Goal: Information Seeking & Learning: Find specific fact

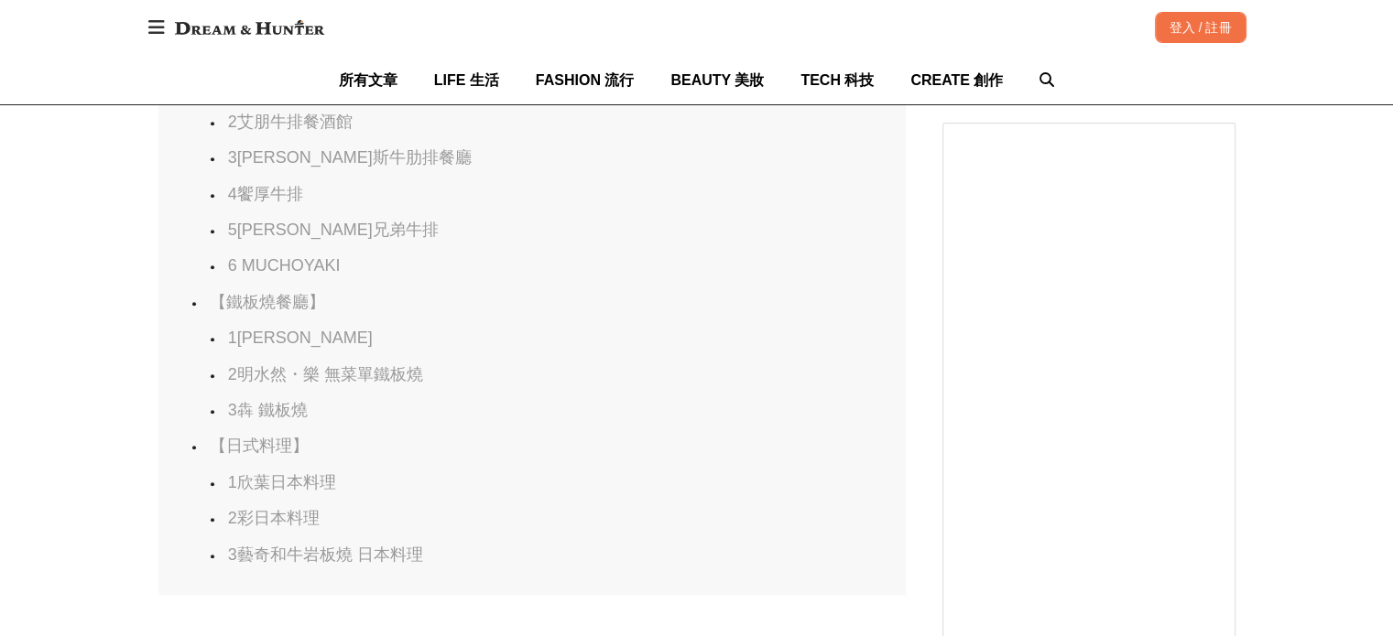
scroll to position [1739, 0]
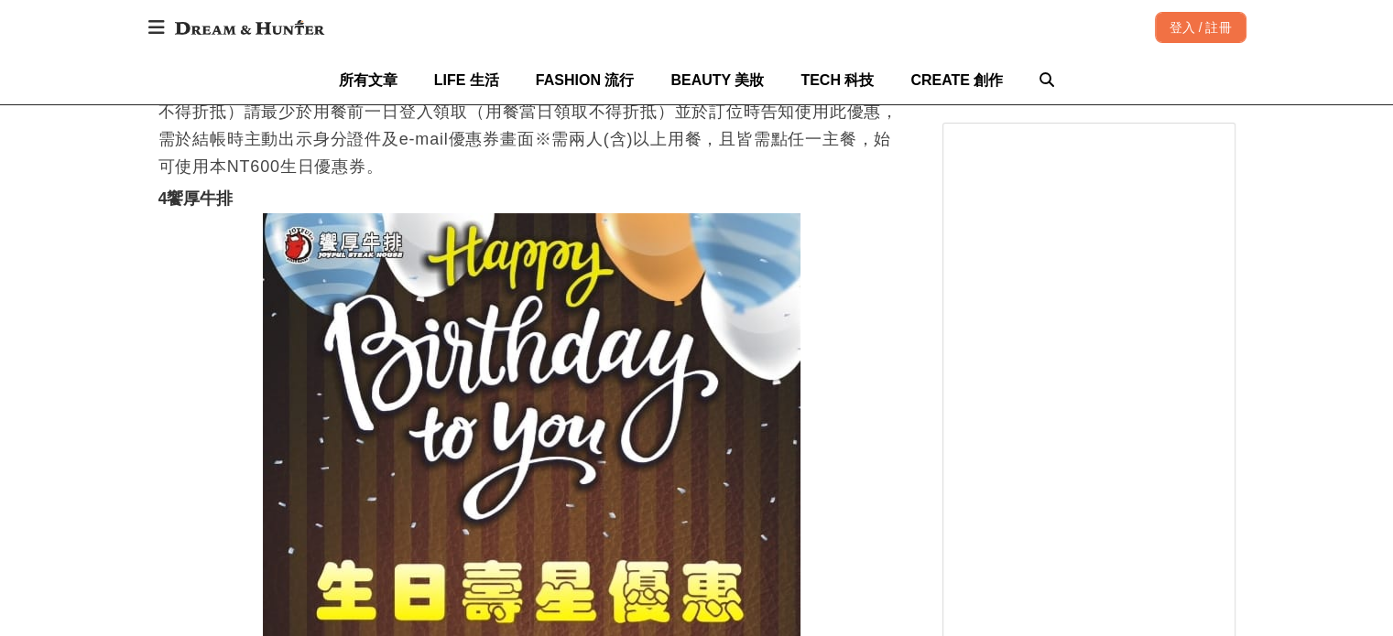
scroll to position [13824, 0]
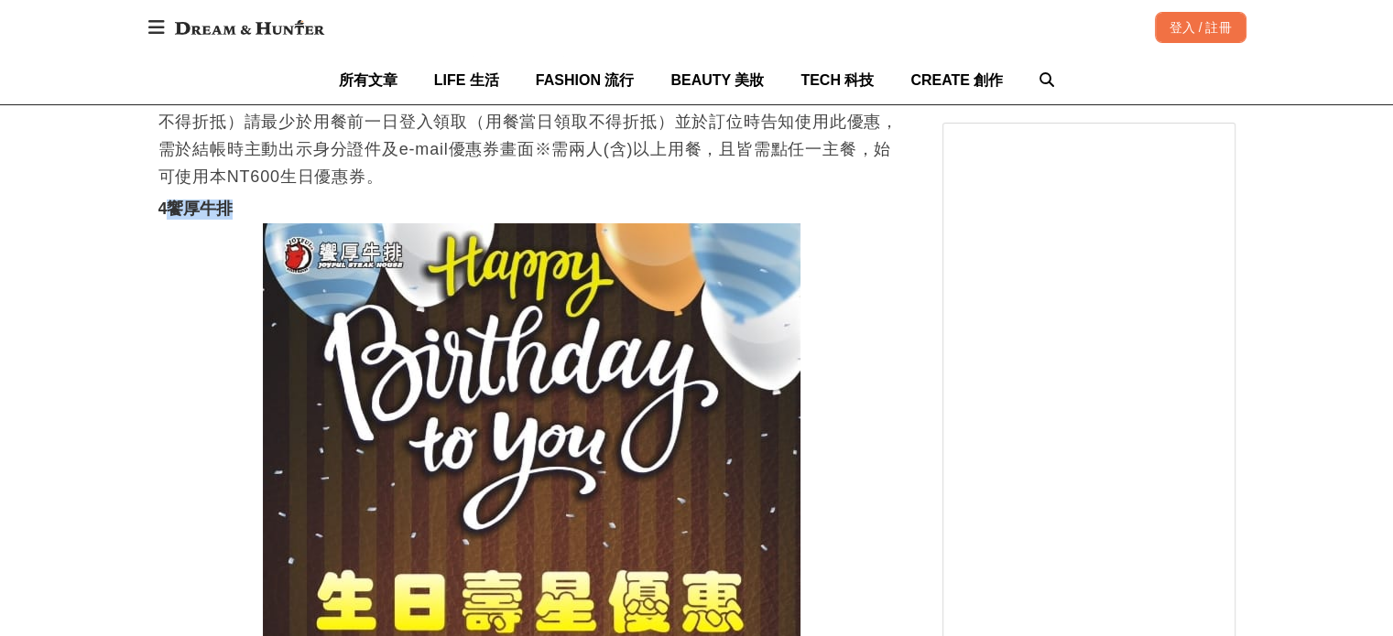
drag, startPoint x: 235, startPoint y: 222, endPoint x: 172, endPoint y: 217, distance: 63.3
click at [172, 217] on h3 "4饗厚牛排" at bounding box center [531, 210] width 747 height 20
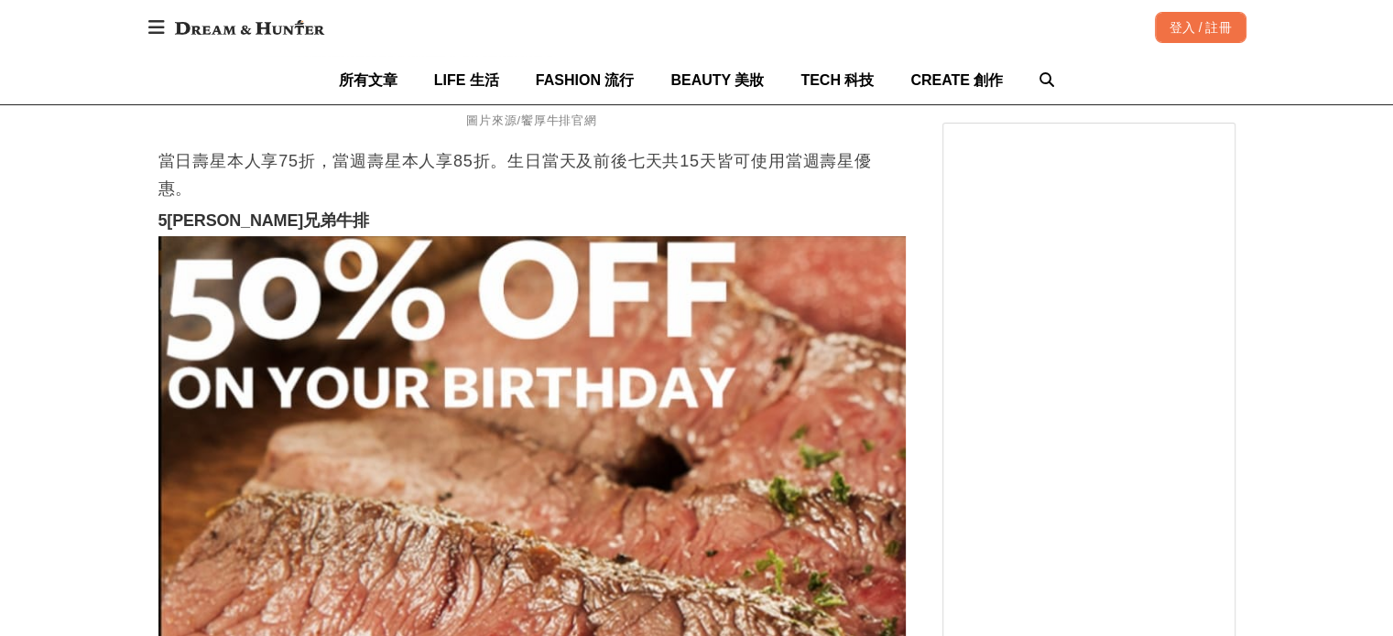
scroll to position [14740, 0]
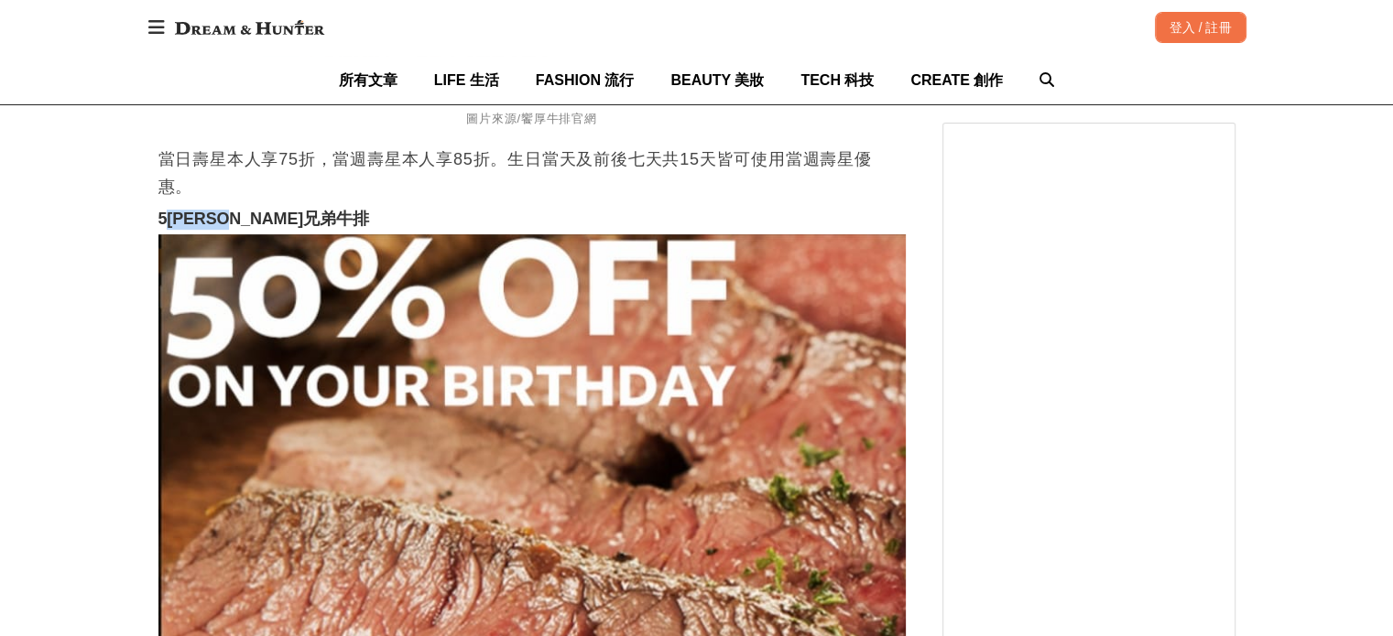
drag, startPoint x: 274, startPoint y: 233, endPoint x: 174, endPoint y: 233, distance: 99.8
click at [174, 230] on h3 "5[PERSON_NAME]兄弟牛排" at bounding box center [531, 220] width 747 height 20
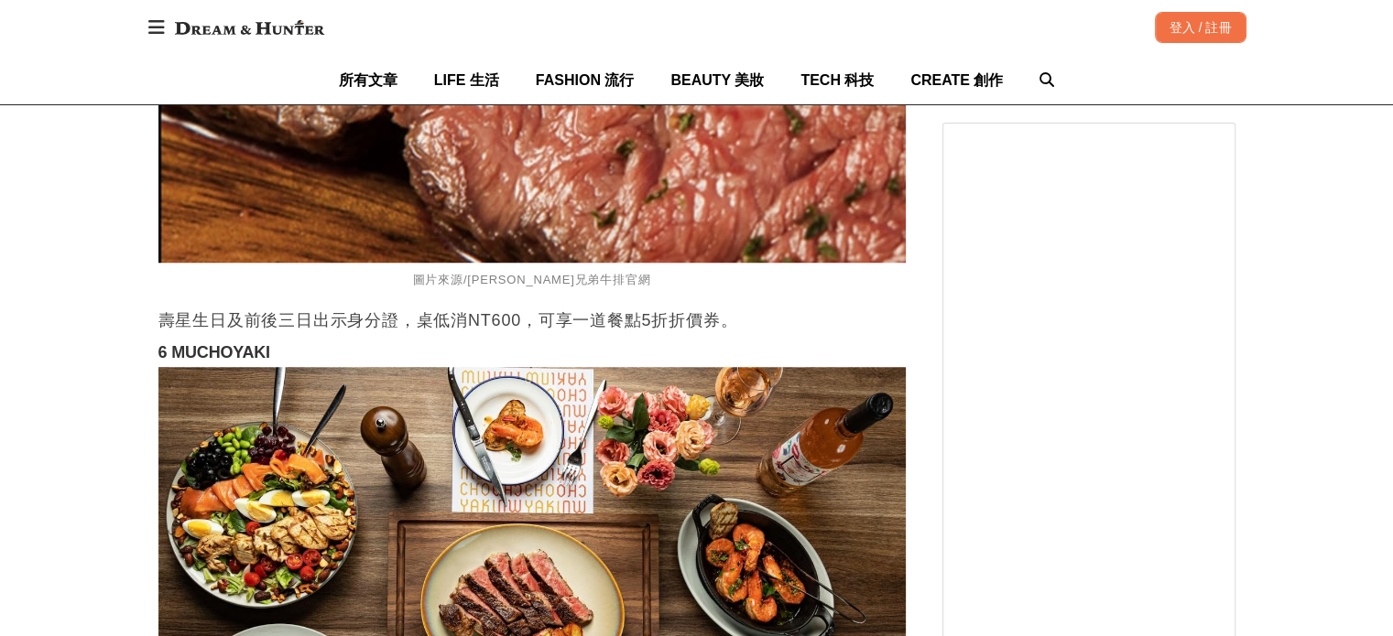
scroll to position [15381, 0]
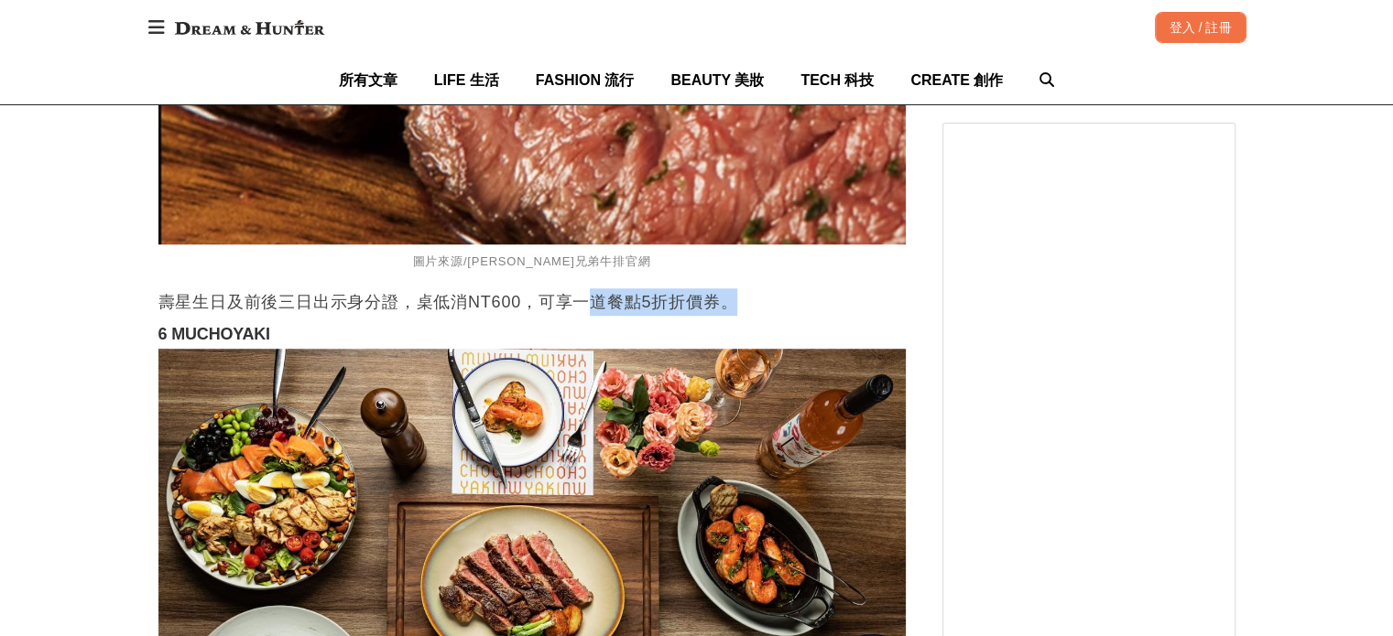
drag, startPoint x: 740, startPoint y: 314, endPoint x: 597, endPoint y: 323, distance: 143.1
click at [597, 316] on p "壽星生日及前後三日出示身分證，桌低消NT600，可享一道餐點5折折價券。" at bounding box center [531, 301] width 747 height 27
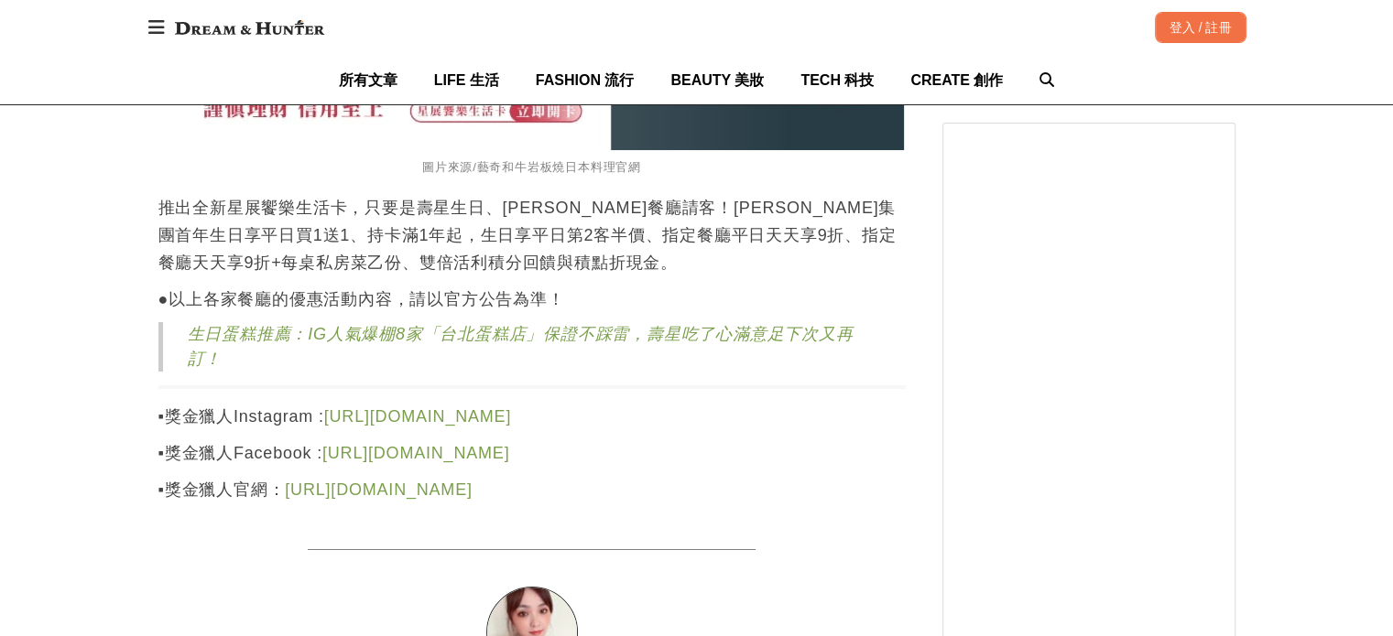
scroll to position [21515, 0]
